Goal: Navigation & Orientation: Go to known website

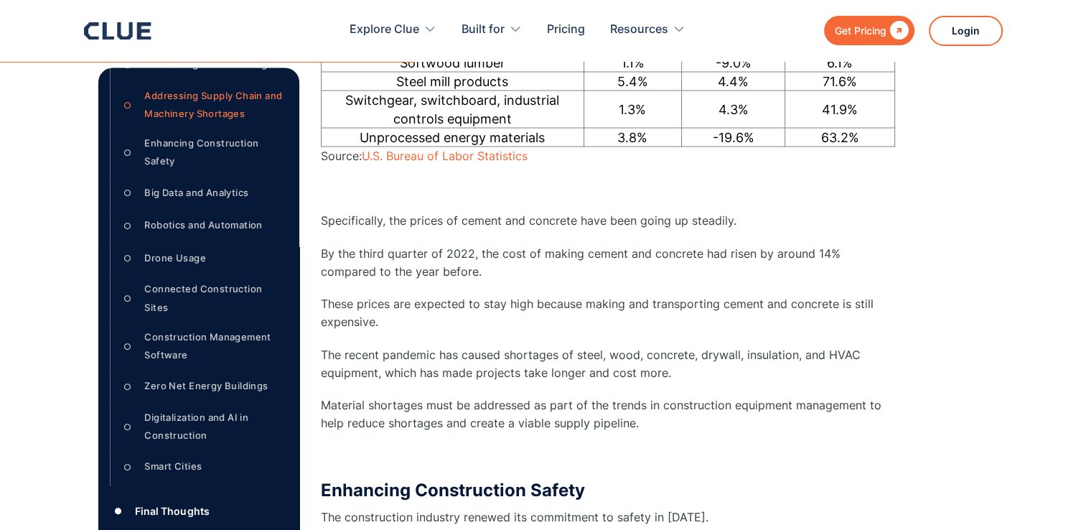
scroll to position [3301, 0]
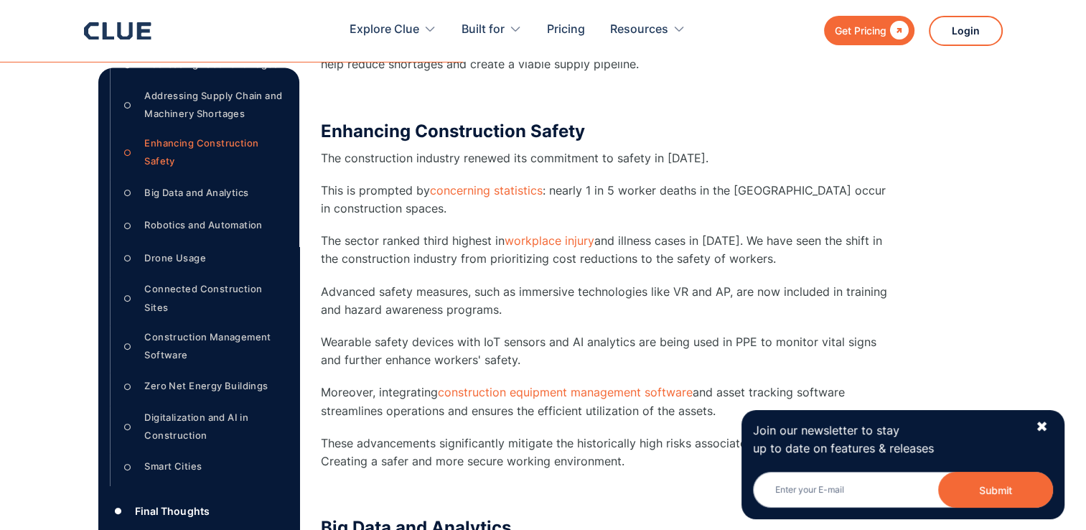
click at [1034, 419] on div "Join our newsletter to stay up to date on features & releases Email Submit News…" at bounding box center [902, 464] width 323 height 109
click at [1038, 423] on div "✖" at bounding box center [1041, 427] width 12 height 18
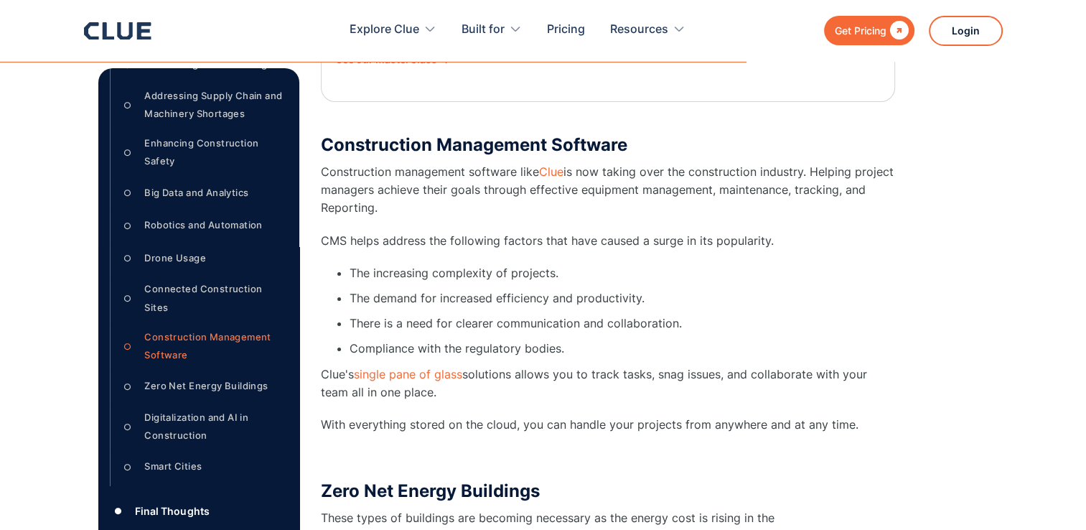
scroll to position [5381, 0]
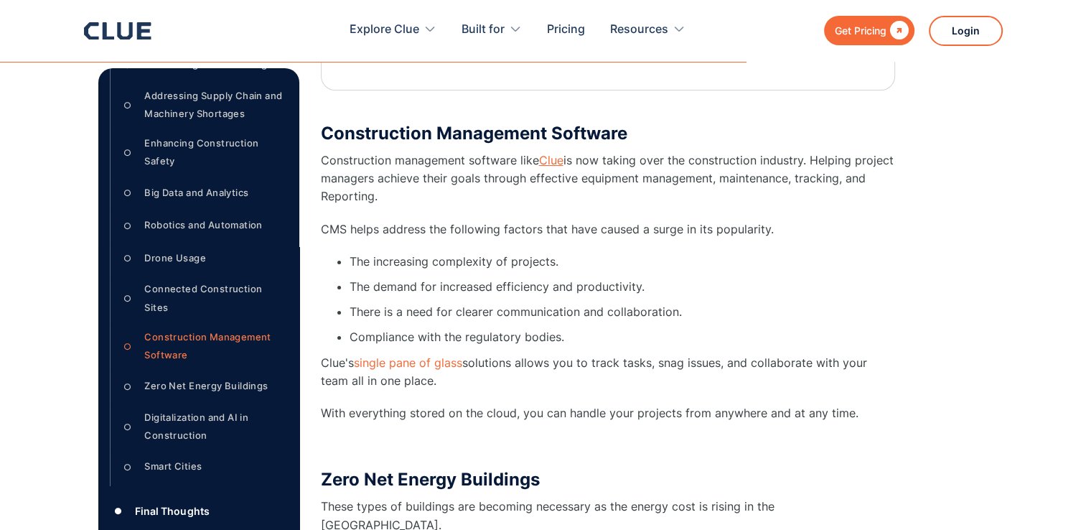
click at [548, 153] on link "Clue" at bounding box center [551, 160] width 24 height 14
